Goal: Register for event/course

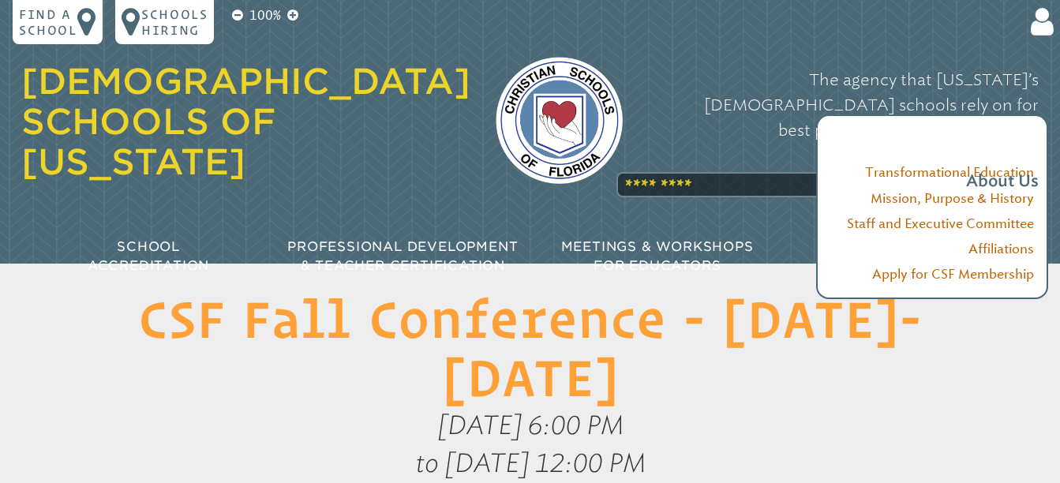
click at [694, 143] on div "The agency that [US_STATE]’s [DEMOGRAPHIC_DATA] schools rely on for best practi…" at bounding box center [843, 130] width 391 height 159
click at [648, 152] on div "The agency that [US_STATE]’s [DEMOGRAPHIC_DATA] schools rely on for best practi…" at bounding box center [843, 130] width 391 height 159
click at [702, 145] on div "The agency that [US_STATE]’s [DEMOGRAPHIC_DATA] schools rely on for best practi…" at bounding box center [843, 130] width 391 height 159
click at [777, 151] on div "The agency that [US_STATE]’s [DEMOGRAPHIC_DATA] schools rely on for best practi…" at bounding box center [843, 130] width 391 height 159
click at [775, 137] on p "The agency that [US_STATE]’s [DEMOGRAPHIC_DATA] schools rely on for best practi…" at bounding box center [843, 130] width 391 height 127
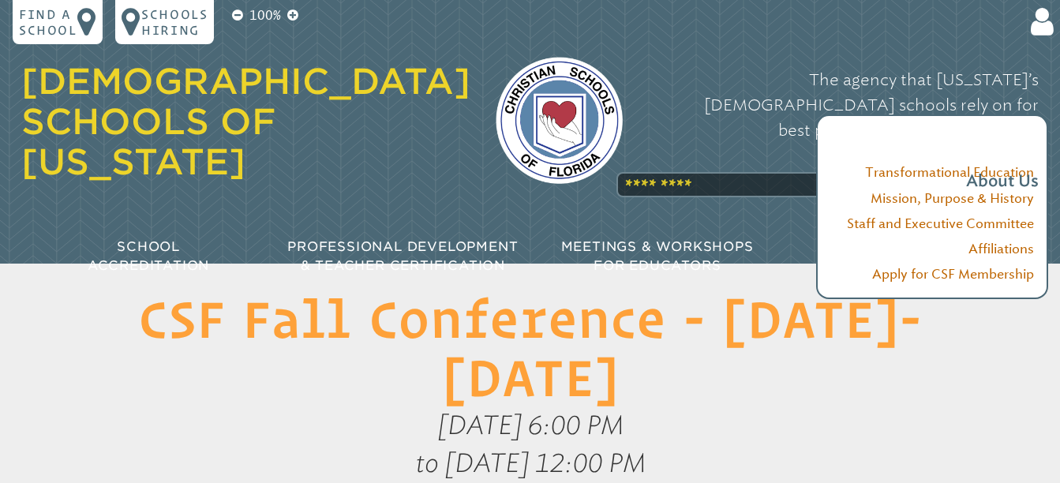
click at [648, 148] on div "The agency that [US_STATE]’s [DEMOGRAPHIC_DATA] schools rely on for best practi…" at bounding box center [843, 130] width 391 height 159
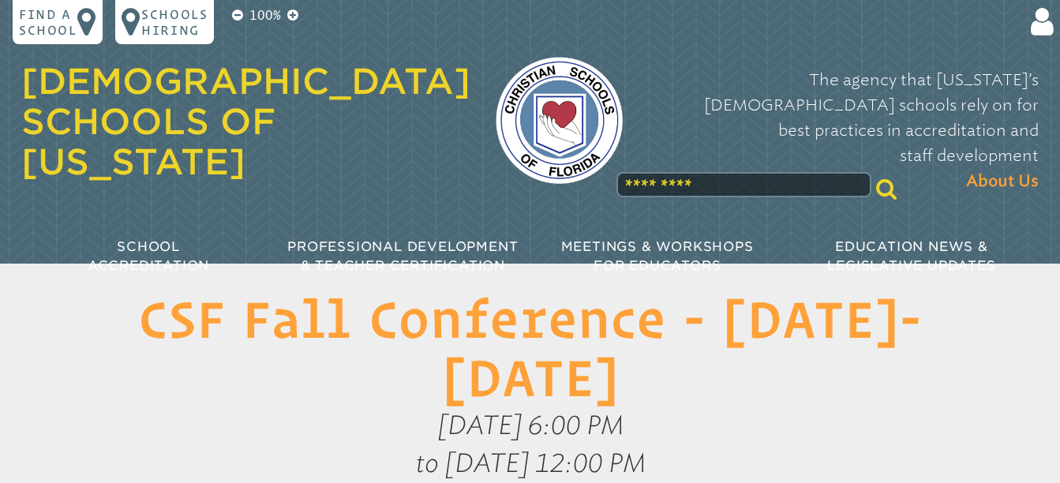
click at [498, 114] on img at bounding box center [559, 120] width 127 height 127
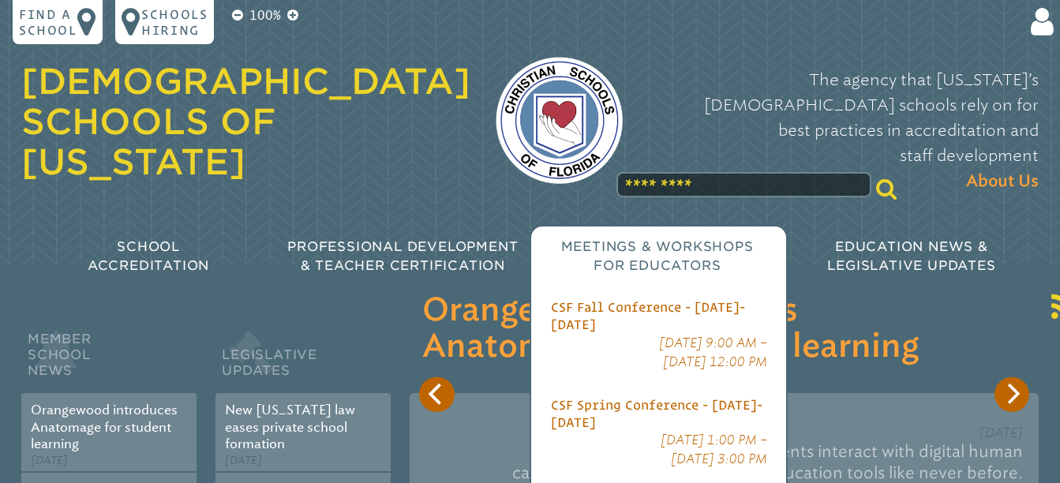
click at [632, 334] on p "[DATE] 9:00 AM – [DATE] 12:00 PM" at bounding box center [659, 353] width 216 height 38
click at [608, 300] on span "CSF Fall Conference - [DATE]-[DATE]" at bounding box center [648, 316] width 194 height 32
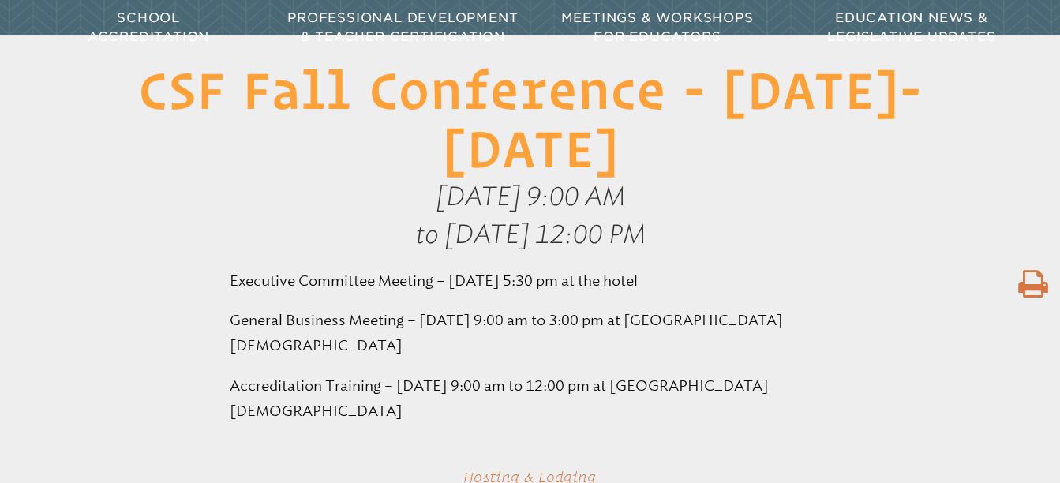
scroll to position [238, 0]
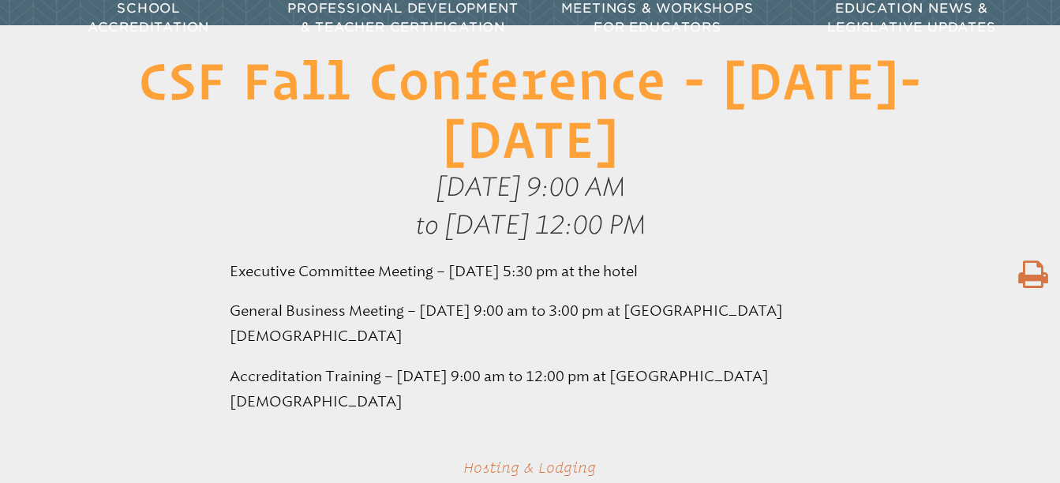
click at [1029, 272] on icon at bounding box center [1032, 275] width 29 height 32
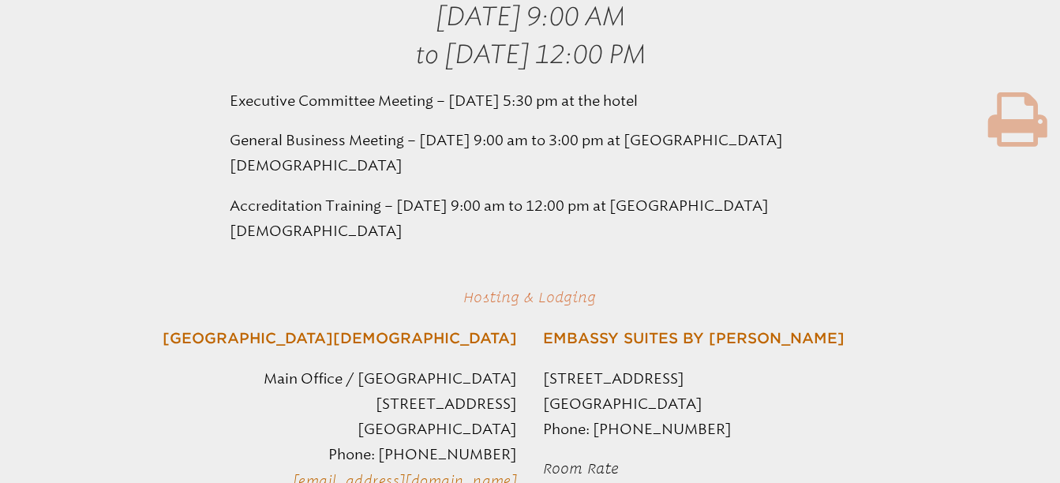
scroll to position [406, 0]
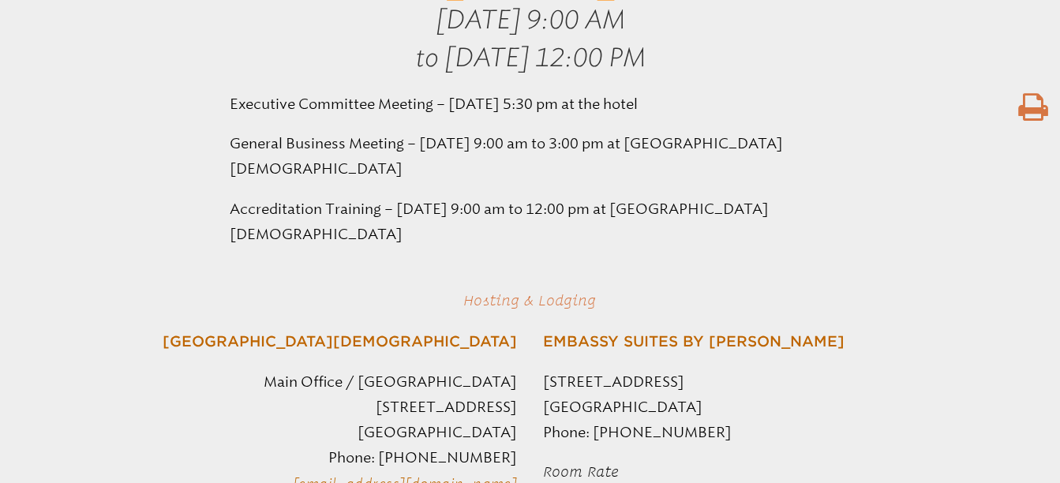
click at [1031, 103] on icon at bounding box center [1032, 108] width 29 height 32
